Goal: Use online tool/utility: Utilize a website feature to perform a specific function

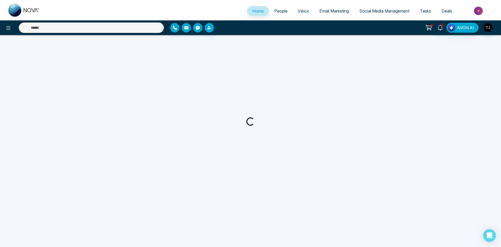
select select "*"
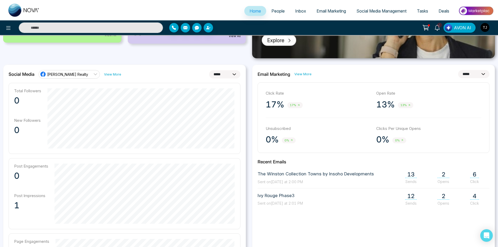
scroll to position [130, 0]
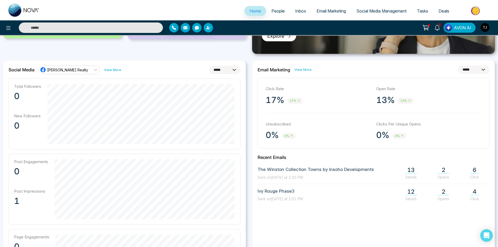
click at [272, 11] on span "People" at bounding box center [278, 10] width 13 height 5
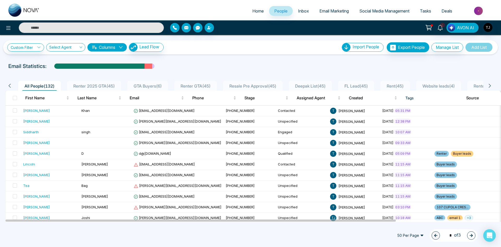
click at [301, 13] on span "Inbox" at bounding box center [303, 10] width 11 height 5
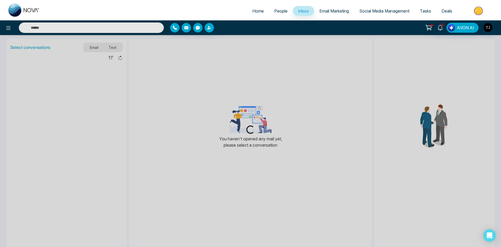
click at [320, 10] on span "Email Marketing" at bounding box center [333, 10] width 29 height 5
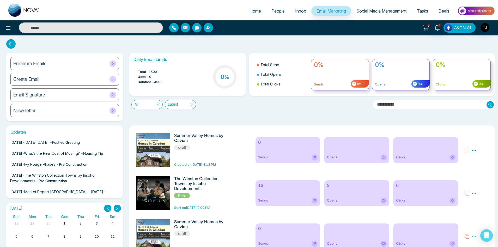
click at [460, 28] on span "AVON AI" at bounding box center [462, 28] width 17 height 6
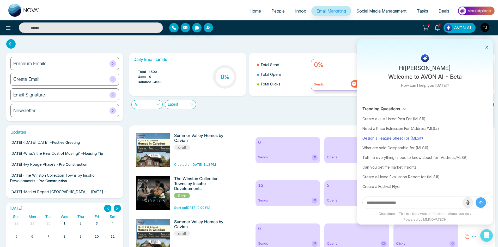
click at [390, 140] on div "Design a Feature Sheet For (MLS#)" at bounding box center [425, 138] width 125 height 10
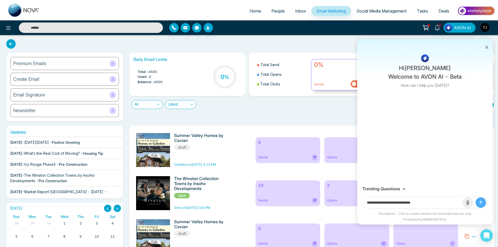
click at [433, 203] on input "**********" at bounding box center [413, 202] width 100 height 12
type input "**********"
click at [476, 197] on button "submit" at bounding box center [481, 202] width 10 height 10
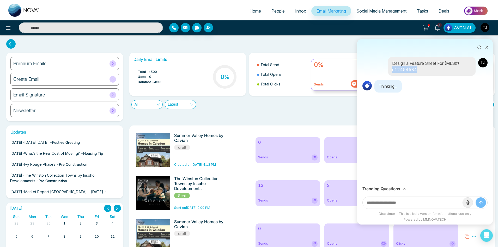
drag, startPoint x: 416, startPoint y: 70, endPoint x: 391, endPoint y: 70, distance: 25.0
click at [391, 70] on div "Design a Feature Sheet For (MLS#) n12454584" at bounding box center [432, 66] width 88 height 19
click at [450, 73] on div "Design a Feature Sheet For (MLS#) n12454584" at bounding box center [432, 66] width 88 height 19
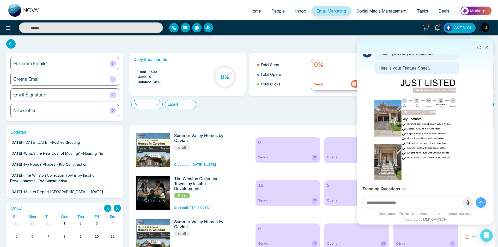
scroll to position [23, 0]
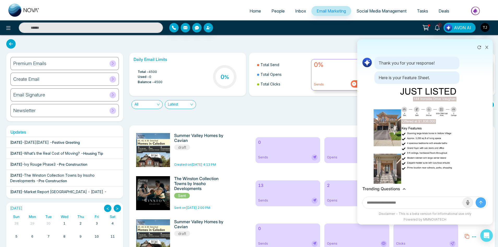
click at [440, 105] on img at bounding box center [417, 146] width 87 height 123
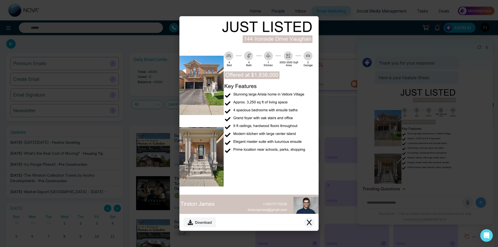
click at [309, 225] on button "Close modal" at bounding box center [309, 222] width 10 height 10
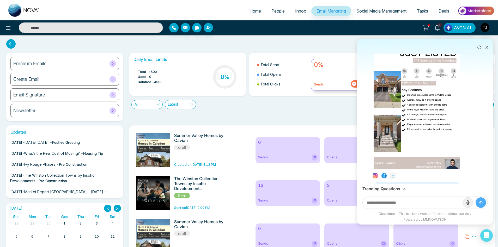
scroll to position [102, 0]
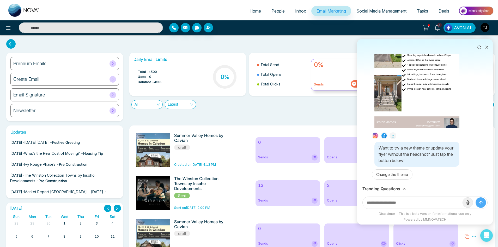
click at [408, 186] on div "Trending Questions" at bounding box center [425, 188] width 125 height 5
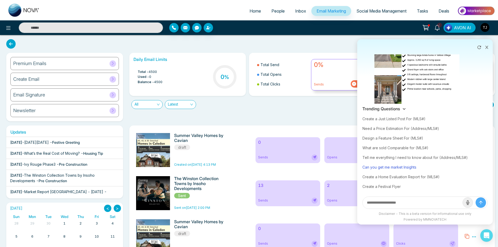
click at [417, 169] on div "Can you get me market Insights" at bounding box center [425, 167] width 125 height 10
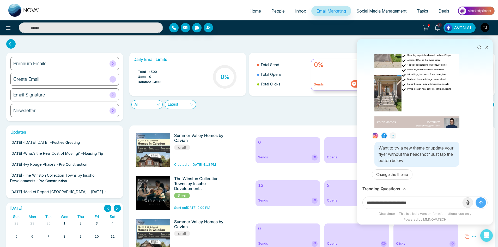
click at [434, 204] on input "**********" at bounding box center [413, 202] width 100 height 12
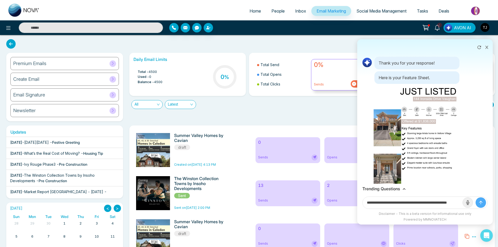
scroll to position [0, 16]
type input "**********"
click at [476, 197] on button "submit" at bounding box center [481, 202] width 10 height 10
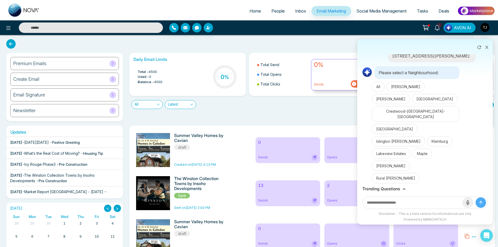
scroll to position [273, 0]
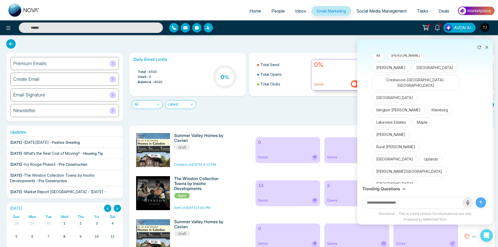
click at [418, 190] on button "[GEOGRAPHIC_DATA]" at bounding box center [395, 195] width 46 height 10
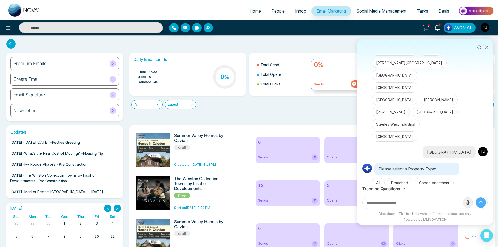
scroll to position [382, 0]
click at [409, 177] on button "Detached" at bounding box center [400, 182] width 26 height 10
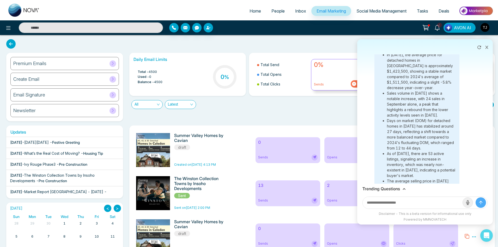
scroll to position [640, 0]
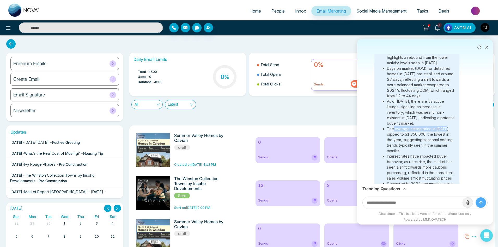
drag, startPoint x: 396, startPoint y: 85, endPoint x: 447, endPoint y: 86, distance: 50.9
click at [447, 126] on li "The average selling price in [DATE] dipped to $1,350,000, the lowest in the yea…" at bounding box center [421, 139] width 68 height 27
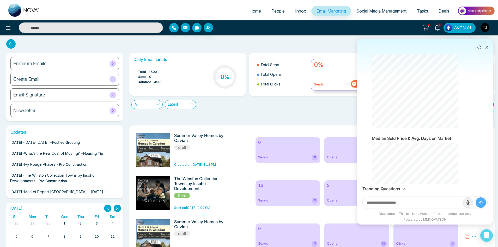
scroll to position [1059, 0]
click at [394, 186] on h3 "Trending Questions" at bounding box center [382, 188] width 38 height 5
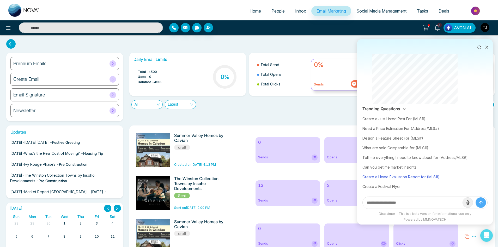
click at [375, 177] on div "Create a Home Evaluation Report for (MLS#)" at bounding box center [425, 177] width 125 height 10
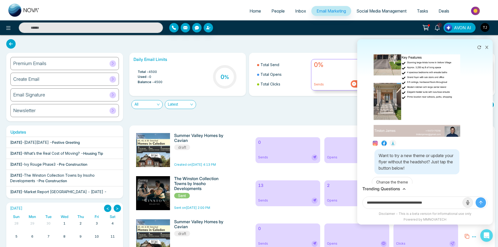
scroll to position [0, 0]
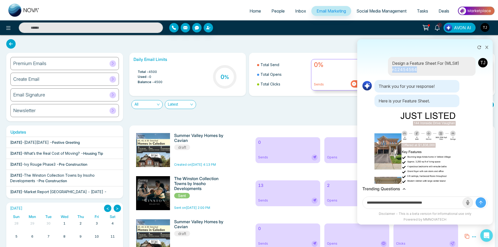
drag, startPoint x: 392, startPoint y: 69, endPoint x: 417, endPoint y: 70, distance: 25.8
click at [417, 70] on p "Design a Feature Sheet For (MLS#) n12454584" at bounding box center [431, 66] width 79 height 13
copy p "n12454584"
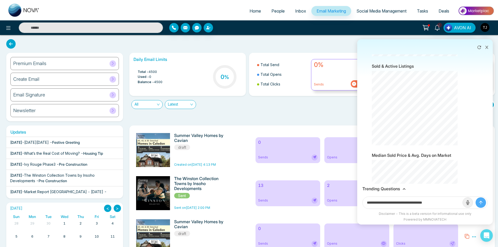
scroll to position [1059, 0]
click at [447, 204] on input "**********" at bounding box center [413, 202] width 100 height 12
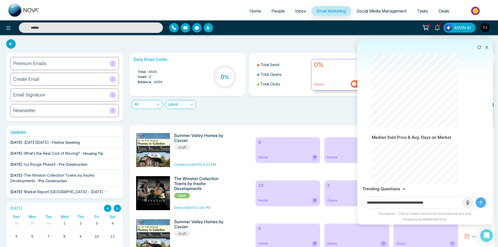
paste input "**********"
type input "**********"
click at [476, 197] on button "submit" at bounding box center [481, 202] width 10 height 10
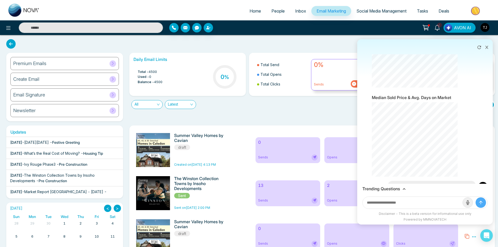
scroll to position [1113, 0]
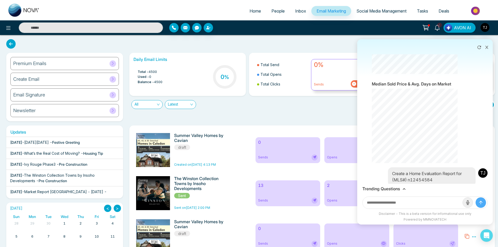
click at [417, 208] on span "Home Evaluation Report.pdf" at bounding box center [415, 211] width 53 height 6
click at [448, 211] on polyline at bounding box center [447, 211] width 2 height 1
click at [401, 189] on div "Trending Questions" at bounding box center [425, 188] width 125 height 5
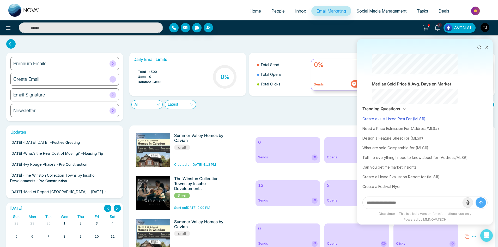
click at [390, 118] on div "Create a Just Listed Post For (MLS#)" at bounding box center [425, 119] width 125 height 10
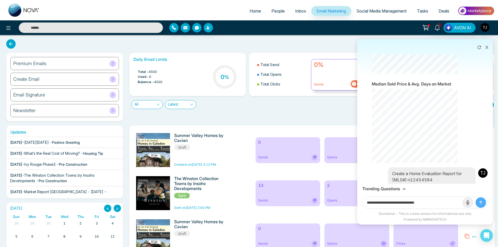
click at [434, 204] on input "**********" at bounding box center [413, 202] width 100 height 12
paste input "**********"
type input "**********"
click at [476, 197] on button "submit" at bounding box center [481, 202] width 10 height 10
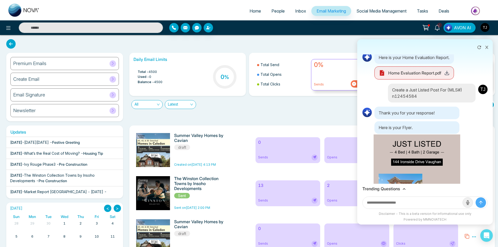
scroll to position [1251, 0]
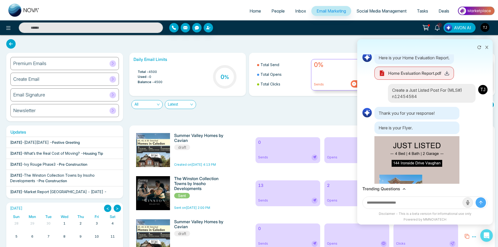
click at [378, 12] on span "Social Media Management" at bounding box center [382, 10] width 50 height 5
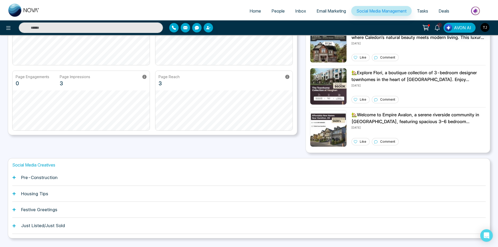
scroll to position [91, 0]
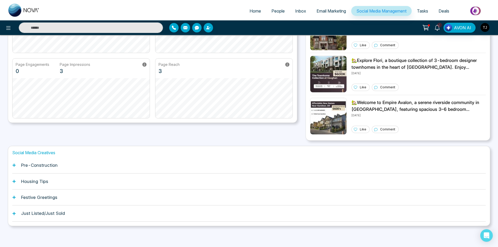
click at [15, 164] on icon at bounding box center [14, 165] width 4 height 4
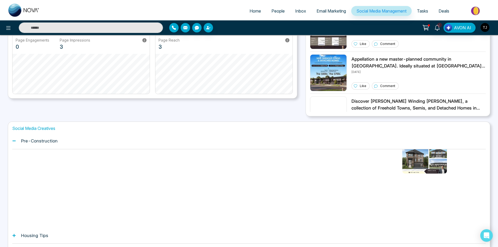
scroll to position [169, 0]
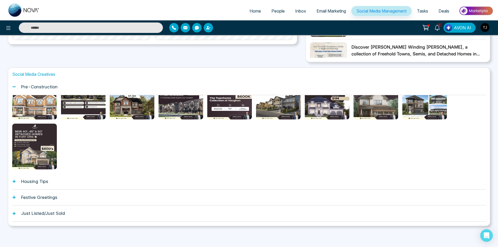
click at [33, 178] on h1 "Housing Tips" at bounding box center [34, 180] width 27 height 5
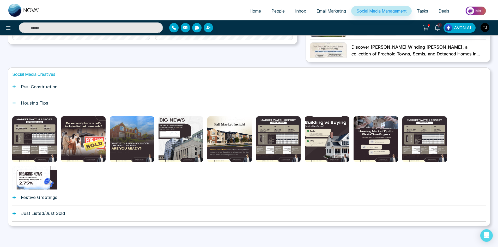
click at [472, 7] on img at bounding box center [476, 11] width 38 height 12
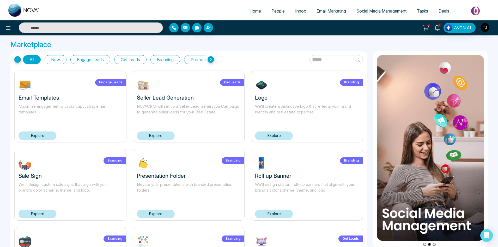
click at [440, 12] on span "Deals" at bounding box center [444, 10] width 11 height 5
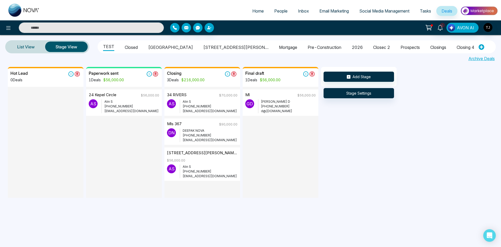
click at [203, 45] on li "[STREET_ADDRESS][PERSON_NAME]" at bounding box center [235, 46] width 65 height 9
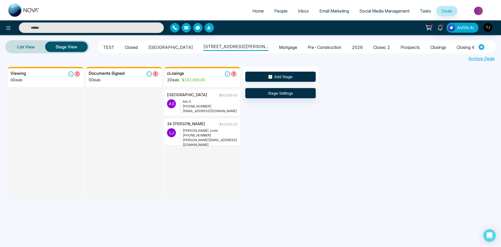
click at [279, 48] on li "Mortgage" at bounding box center [288, 46] width 18 height 9
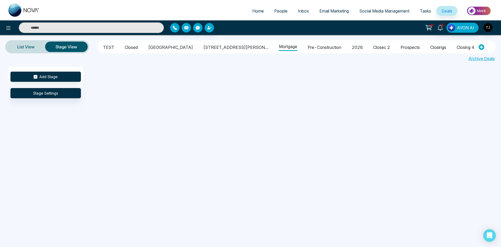
click at [308, 48] on li "pre-construction" at bounding box center [325, 46] width 34 height 9
click at [310, 50] on ul "TEST [GEOGRAPHIC_DATA] [STREET_ADDRESS][PERSON_NAME] Mortgage pre-construction …" at bounding box center [286, 46] width 375 height 11
drag, startPoint x: 313, startPoint y: 50, endPoint x: 169, endPoint y: 42, distance: 145.0
click at [313, 50] on ul "TEST [GEOGRAPHIC_DATA] [STREET_ADDRESS][PERSON_NAME] Mortgage pre-construction …" at bounding box center [286, 46] width 375 height 11
click at [17, 48] on link "List View" at bounding box center [26, 46] width 38 height 13
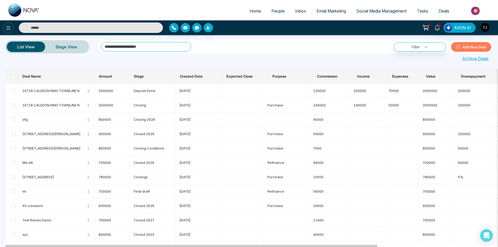
click at [5, 27] on button at bounding box center [8, 27] width 10 height 10
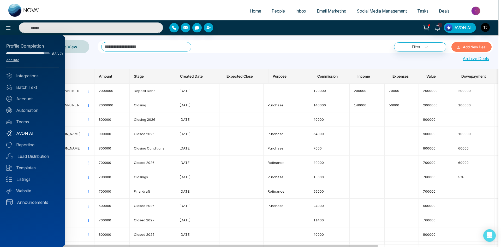
click at [27, 135] on link "AVON AI" at bounding box center [32, 133] width 53 height 6
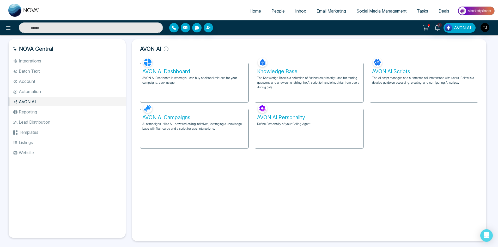
click at [250, 12] on span "Home" at bounding box center [255, 10] width 11 height 5
select select "*"
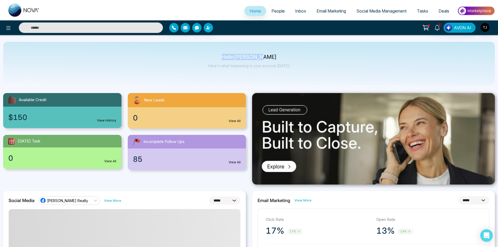
drag, startPoint x: 223, startPoint y: 56, endPoint x: 268, endPoint y: 58, distance: 44.9
click at [268, 58] on p "Hello [PERSON_NAME]" at bounding box center [249, 57] width 82 height 4
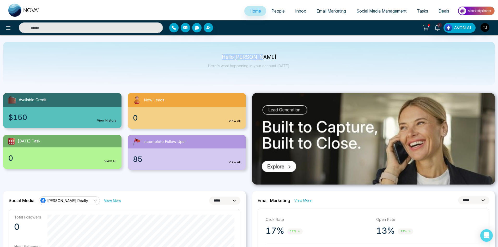
drag, startPoint x: 226, startPoint y: 58, endPoint x: 261, endPoint y: 57, distance: 35.5
click at [261, 57] on p "Hello [PERSON_NAME]" at bounding box center [249, 57] width 82 height 4
click at [29, 7] on img at bounding box center [23, 10] width 31 height 13
